Goal: Information Seeking & Learning: Learn about a topic

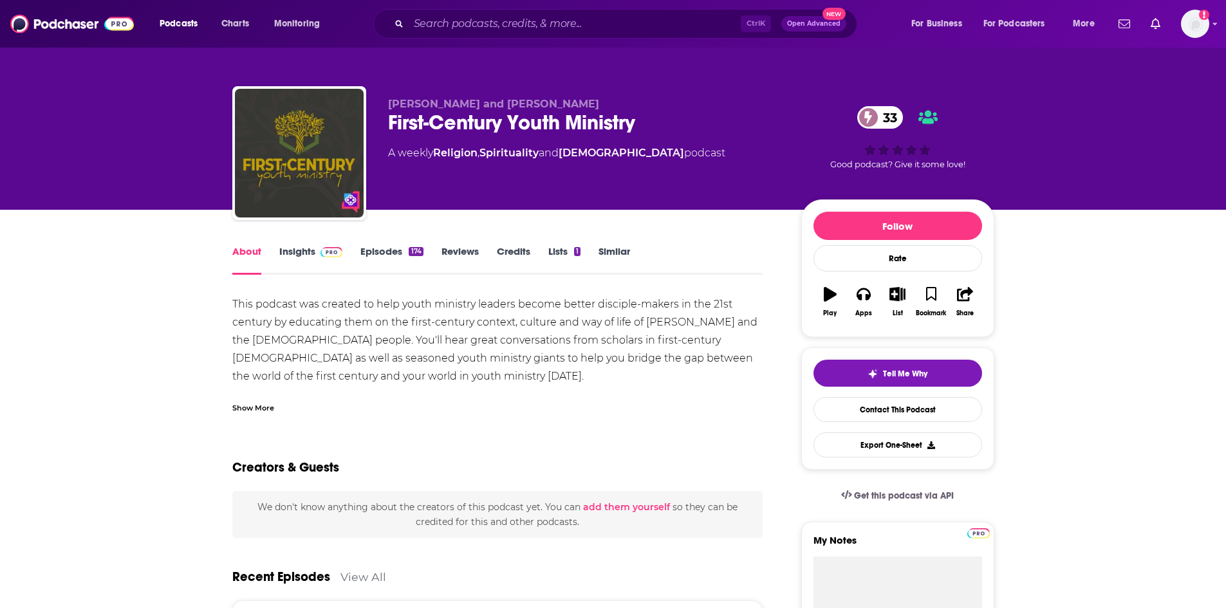
click at [249, 409] on div "Show More" at bounding box center [253, 407] width 42 height 12
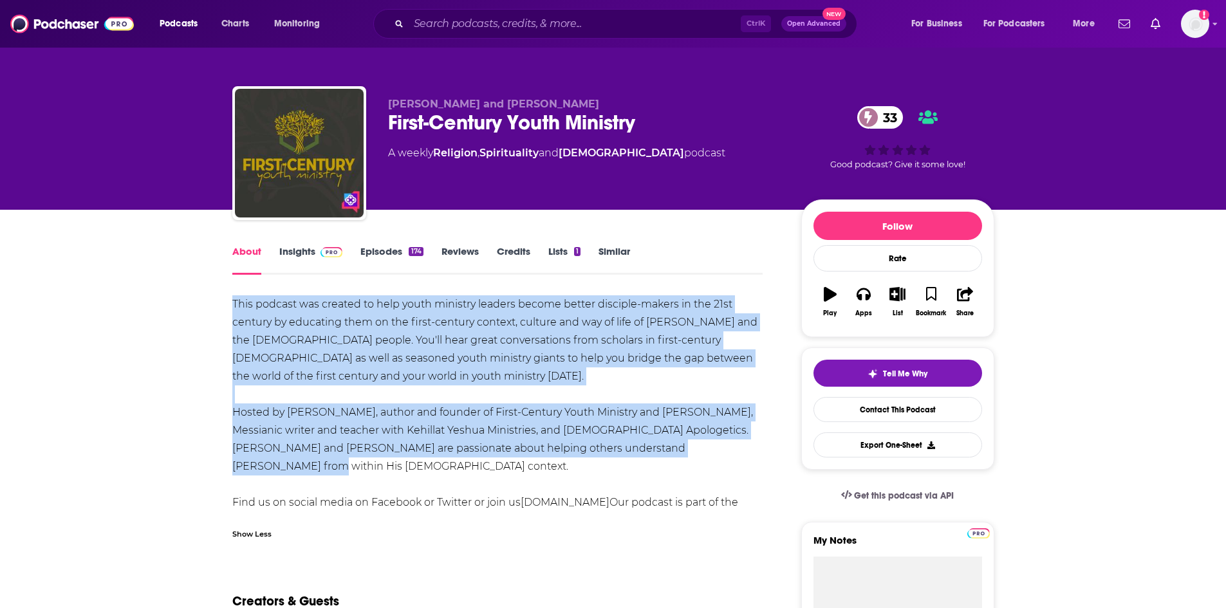
drag, startPoint x: 233, startPoint y: 302, endPoint x: 781, endPoint y: 454, distance: 568.9
copy div "This podcast was created to help youth ministry leaders become better disciple-…"
click at [304, 248] on link "Insights" at bounding box center [311, 260] width 64 height 30
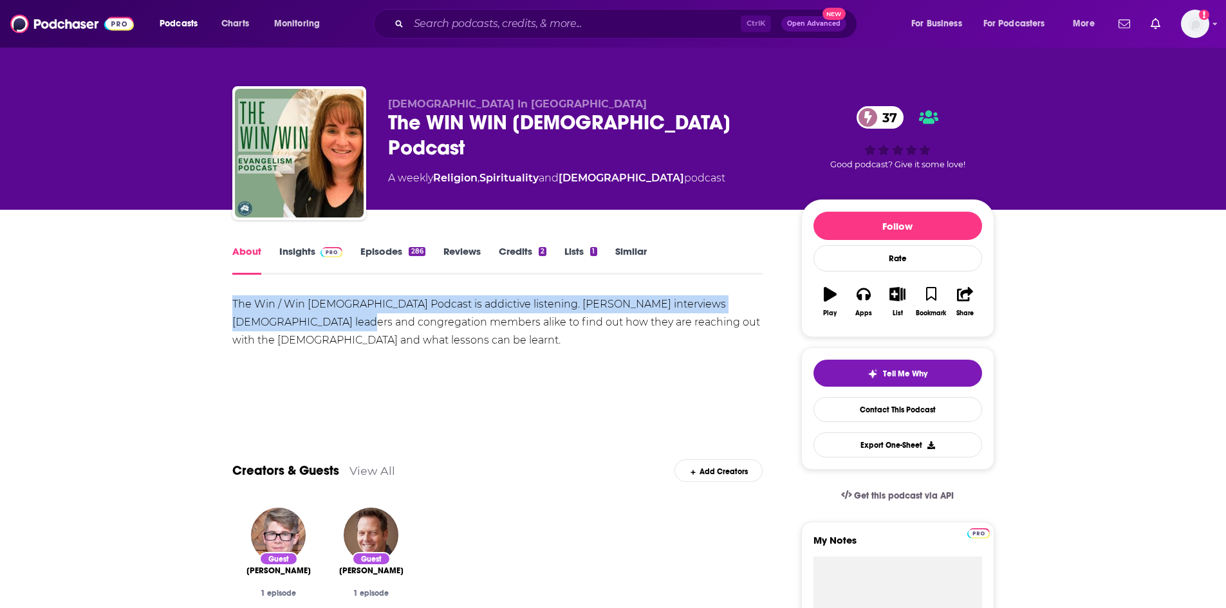
drag, startPoint x: 242, startPoint y: 307, endPoint x: 304, endPoint y: 330, distance: 66.6
click at [304, 330] on div "The Win / Win [DEMOGRAPHIC_DATA] Podcast is addictive listening. [PERSON_NAME] …" at bounding box center [497, 322] width 531 height 54
click at [307, 330] on div "The Win / Win [DEMOGRAPHIC_DATA] Podcast is addictive listening. [PERSON_NAME] …" at bounding box center [497, 322] width 531 height 54
click at [277, 319] on div "The Win / Win [DEMOGRAPHIC_DATA] Podcast is addictive listening. [PERSON_NAME] …" at bounding box center [497, 322] width 531 height 54
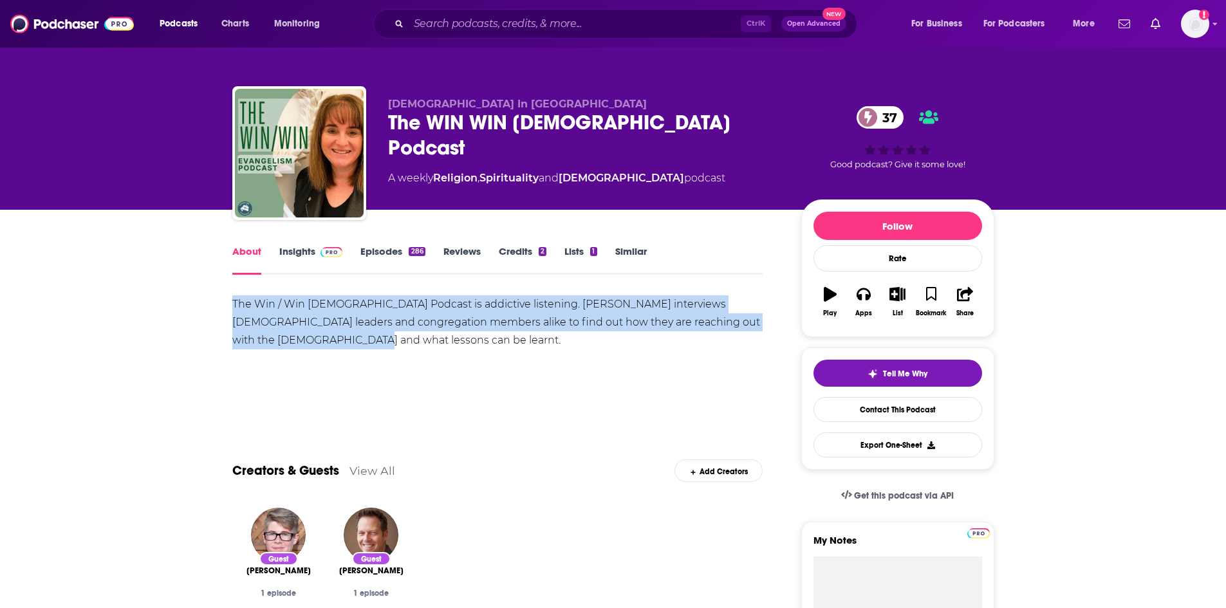
drag, startPoint x: 231, startPoint y: 297, endPoint x: 335, endPoint y: 340, distance: 112.5
copy div "The Win / Win [DEMOGRAPHIC_DATA] Podcast is addictive listening. [PERSON_NAME] …"
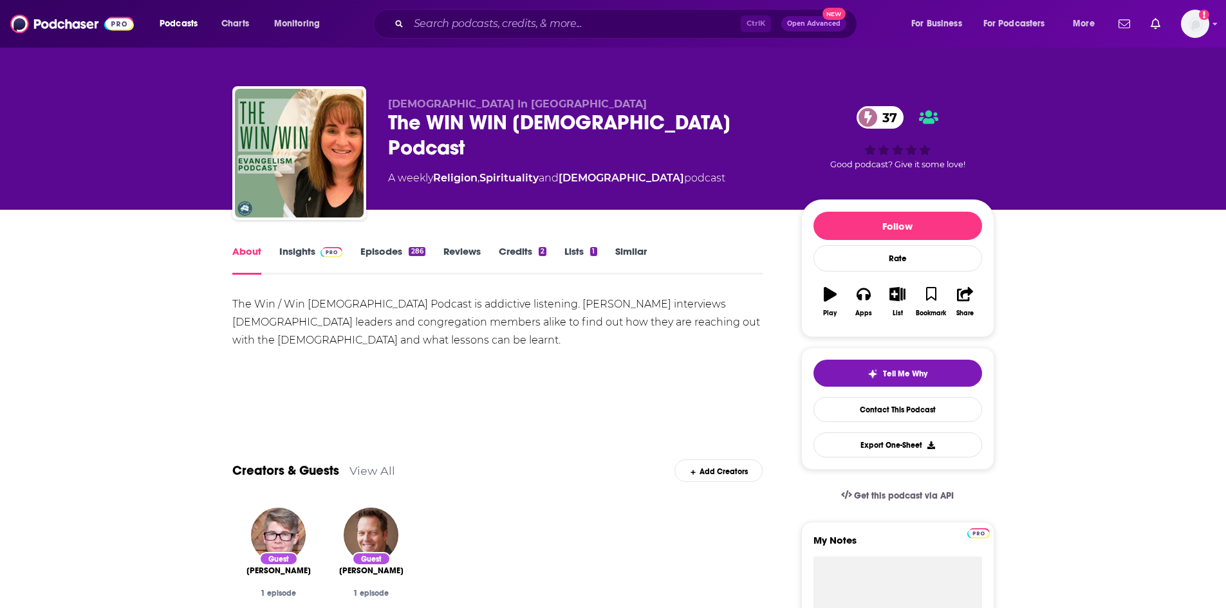
click at [301, 255] on link "Insights" at bounding box center [311, 260] width 64 height 30
